Goal: Information Seeking & Learning: Find specific fact

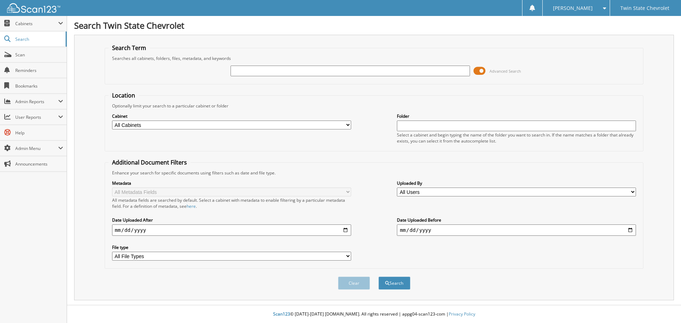
click at [279, 72] on input "text" at bounding box center [350, 71] width 239 height 11
type input "Town of Cheraw"
click at [389, 287] on button "Search" at bounding box center [394, 283] width 32 height 13
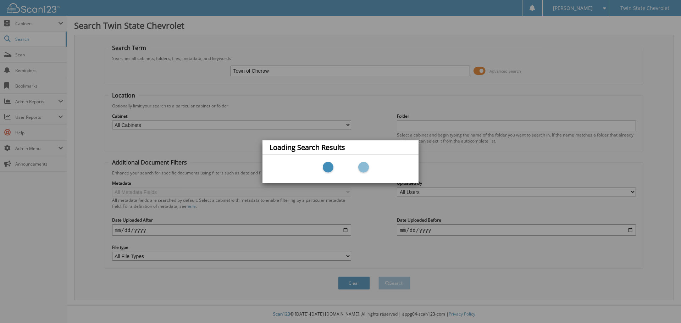
drag, startPoint x: 431, startPoint y: 1, endPoint x: 172, endPoint y: 24, distance: 260.3
click at [172, 24] on div "Loading Search Results" at bounding box center [340, 161] width 681 height 323
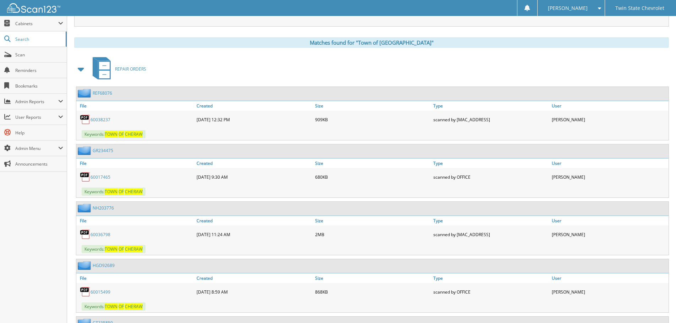
scroll to position [284, 0]
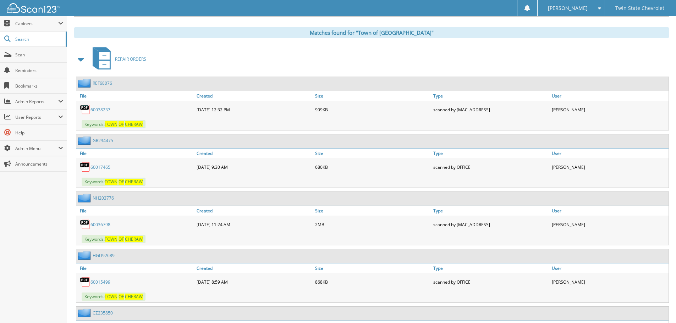
click at [83, 64] on span at bounding box center [81, 59] width 10 height 13
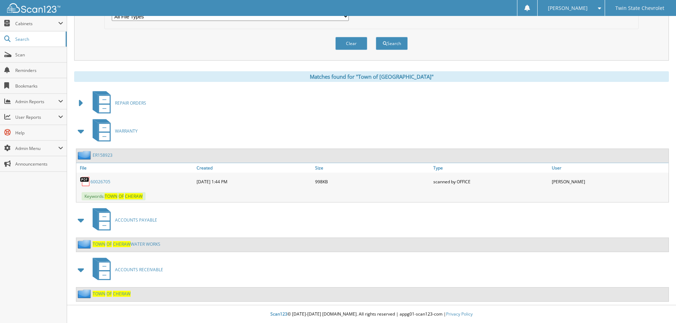
click at [145, 240] on div "TOWN OF CHERAW WATER WORKS" at bounding box center [118, 244] width 84 height 9
click at [145, 243] on link "TOWN OF CHERAW WATER WORKS" at bounding box center [127, 244] width 68 height 6
